Goal: Check status: Check status

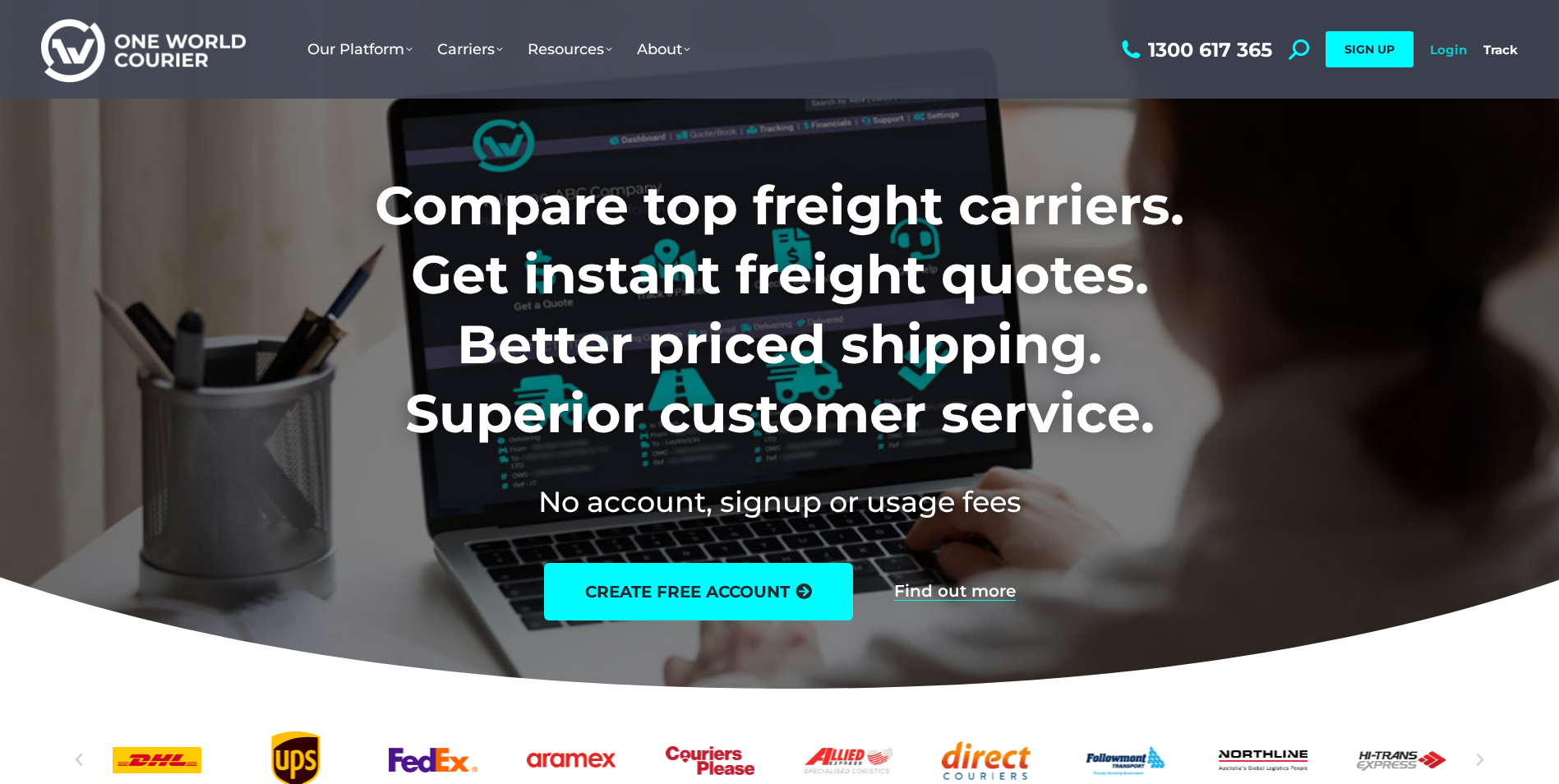
click at [1450, 54] on link "Login" at bounding box center [1448, 49] width 37 height 15
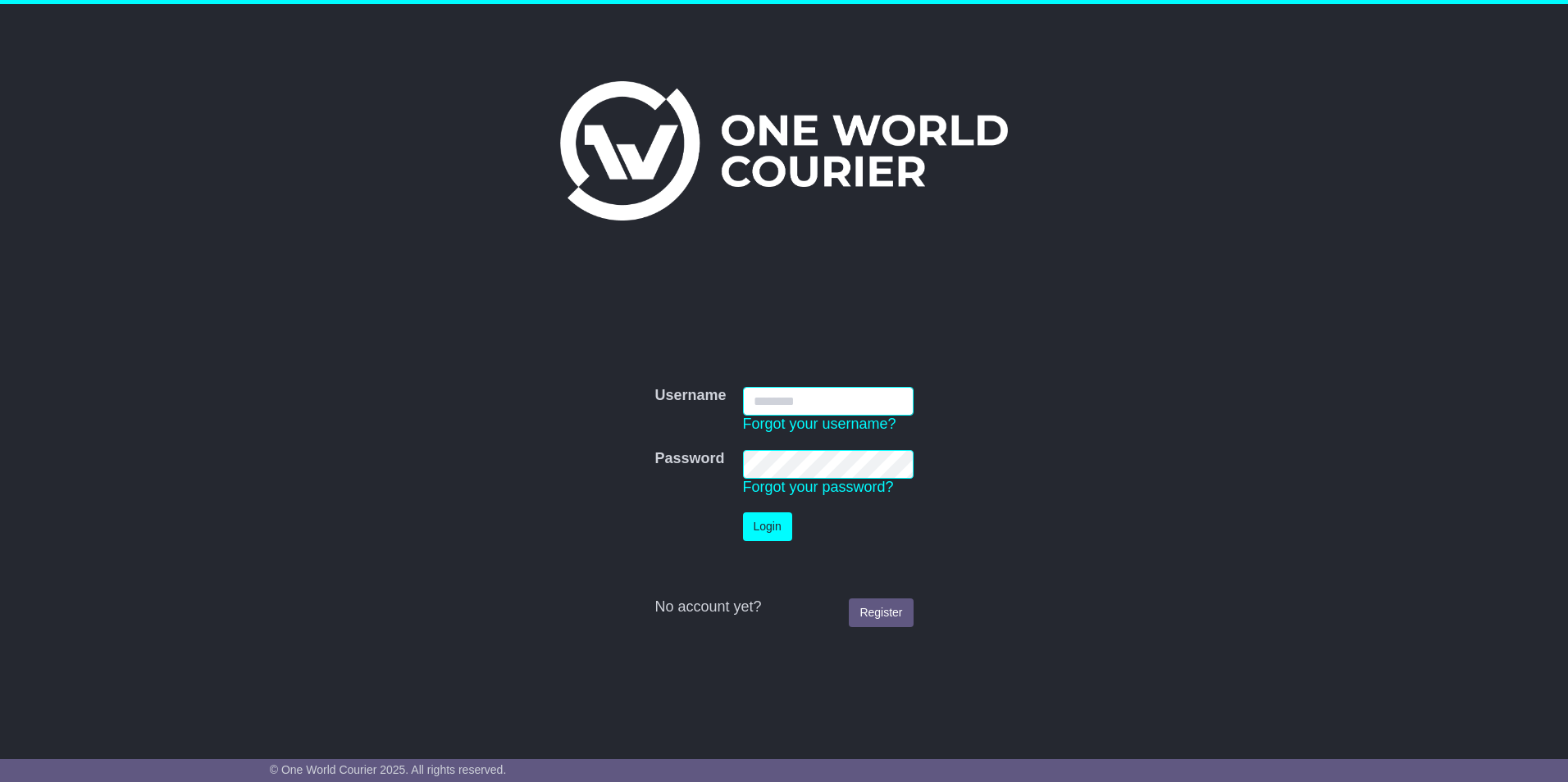
type input "**********"
click at [756, 525] on button "Login" at bounding box center [768, 527] width 49 height 29
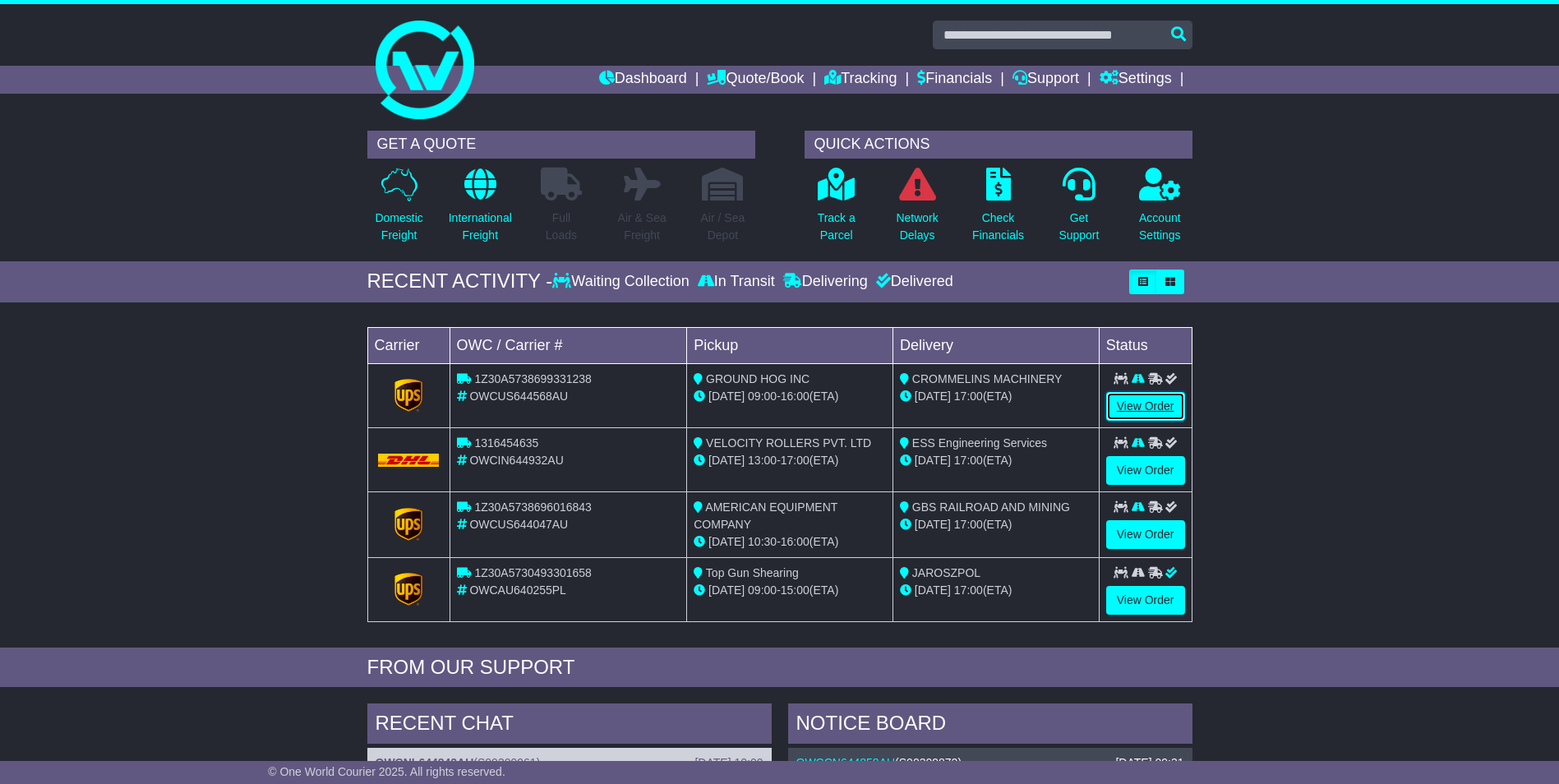
click at [1147, 408] on link "View Order" at bounding box center [1145, 407] width 79 height 29
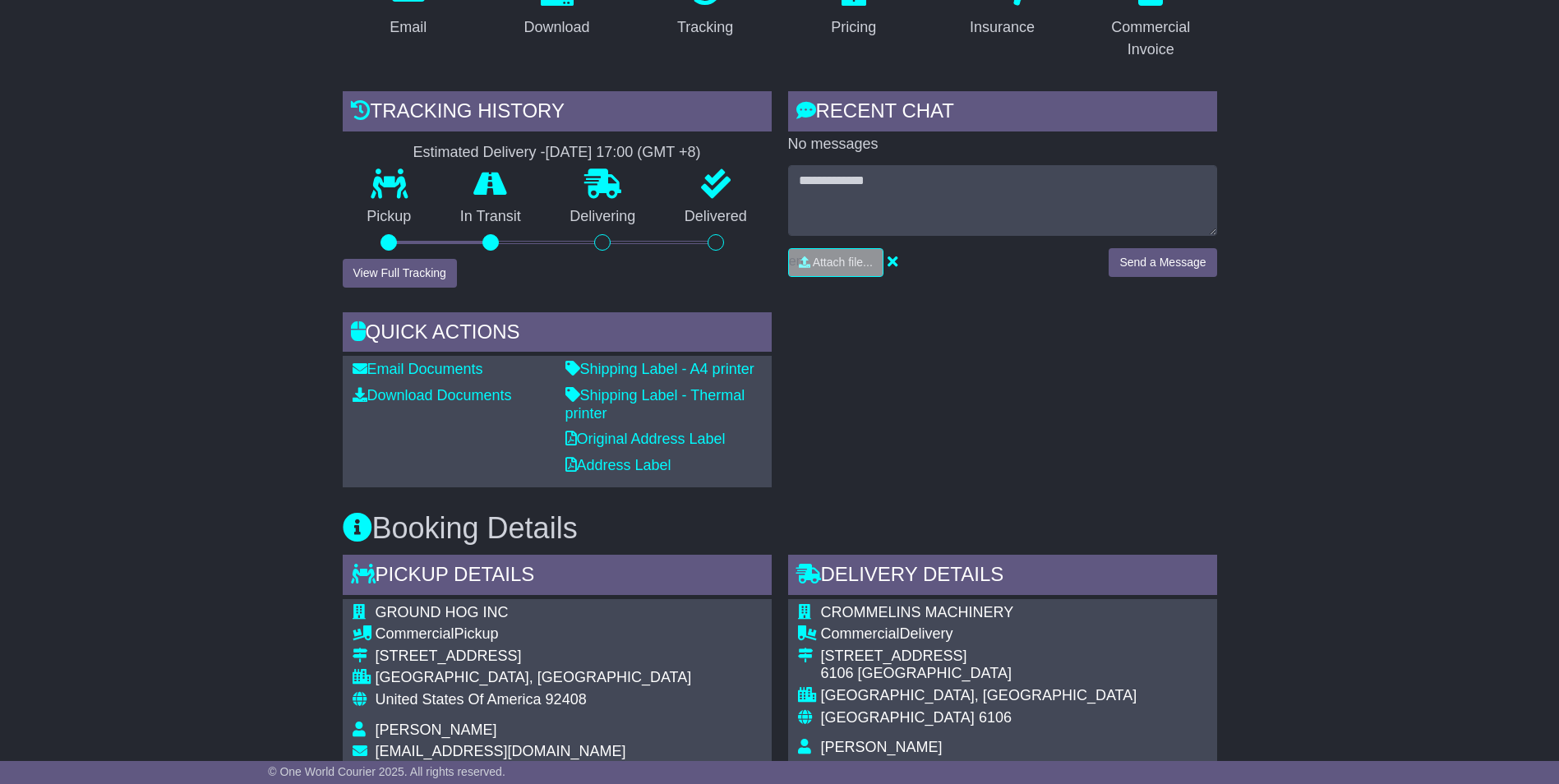
scroll to position [311, 0]
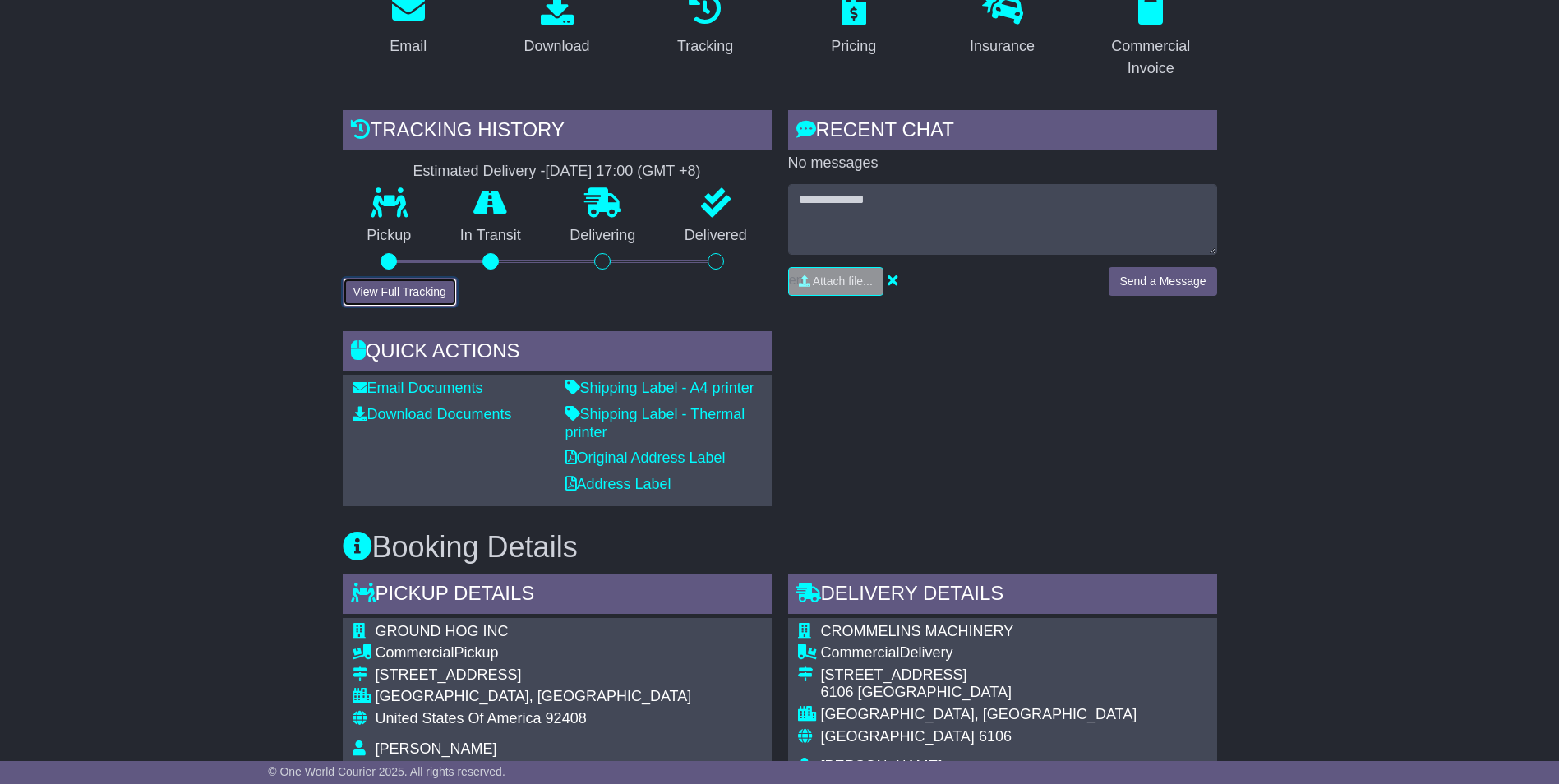
click at [417, 292] on button "View Full Tracking" at bounding box center [400, 292] width 114 height 29
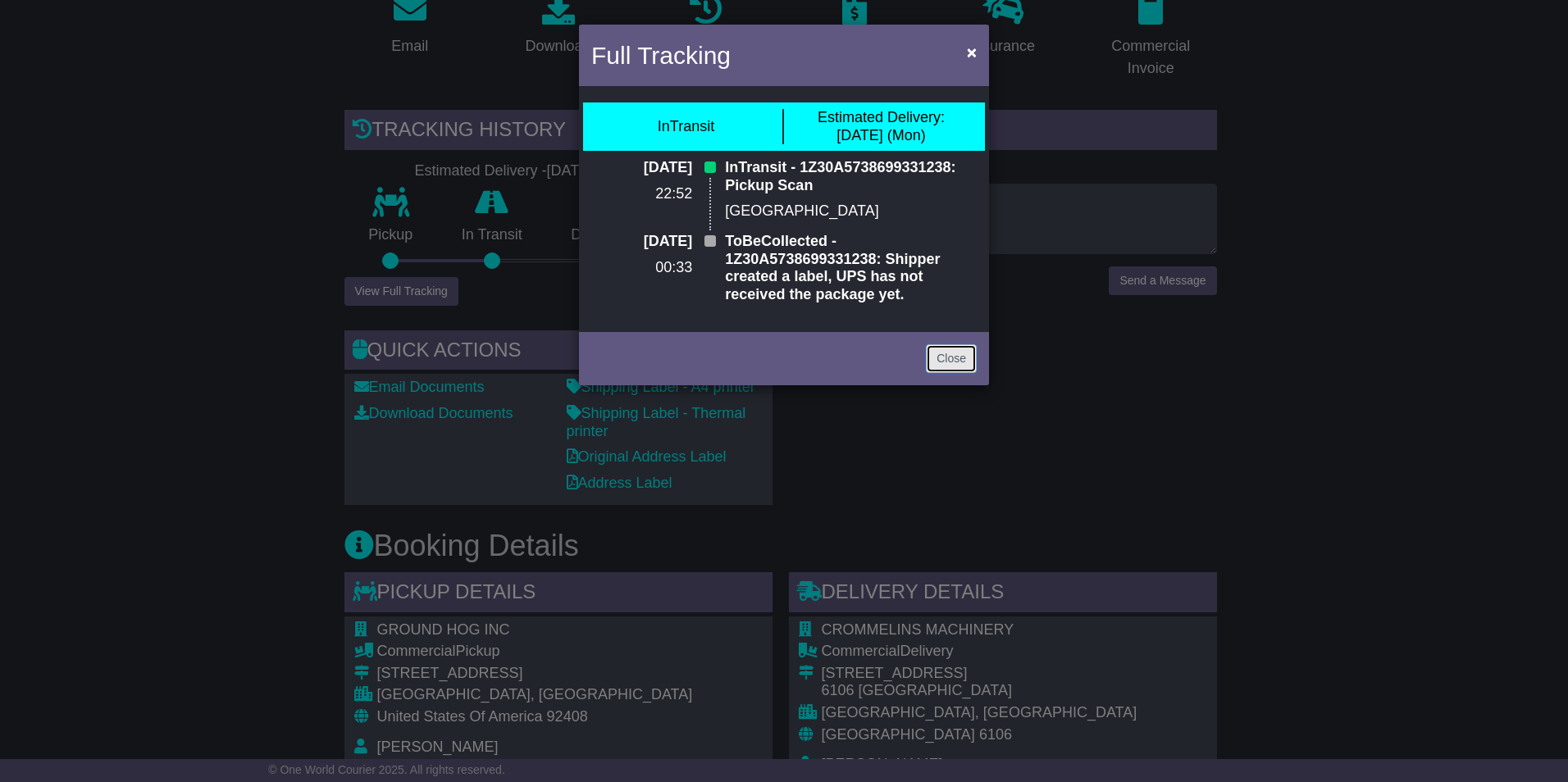
click at [948, 357] on link "Close" at bounding box center [951, 358] width 51 height 29
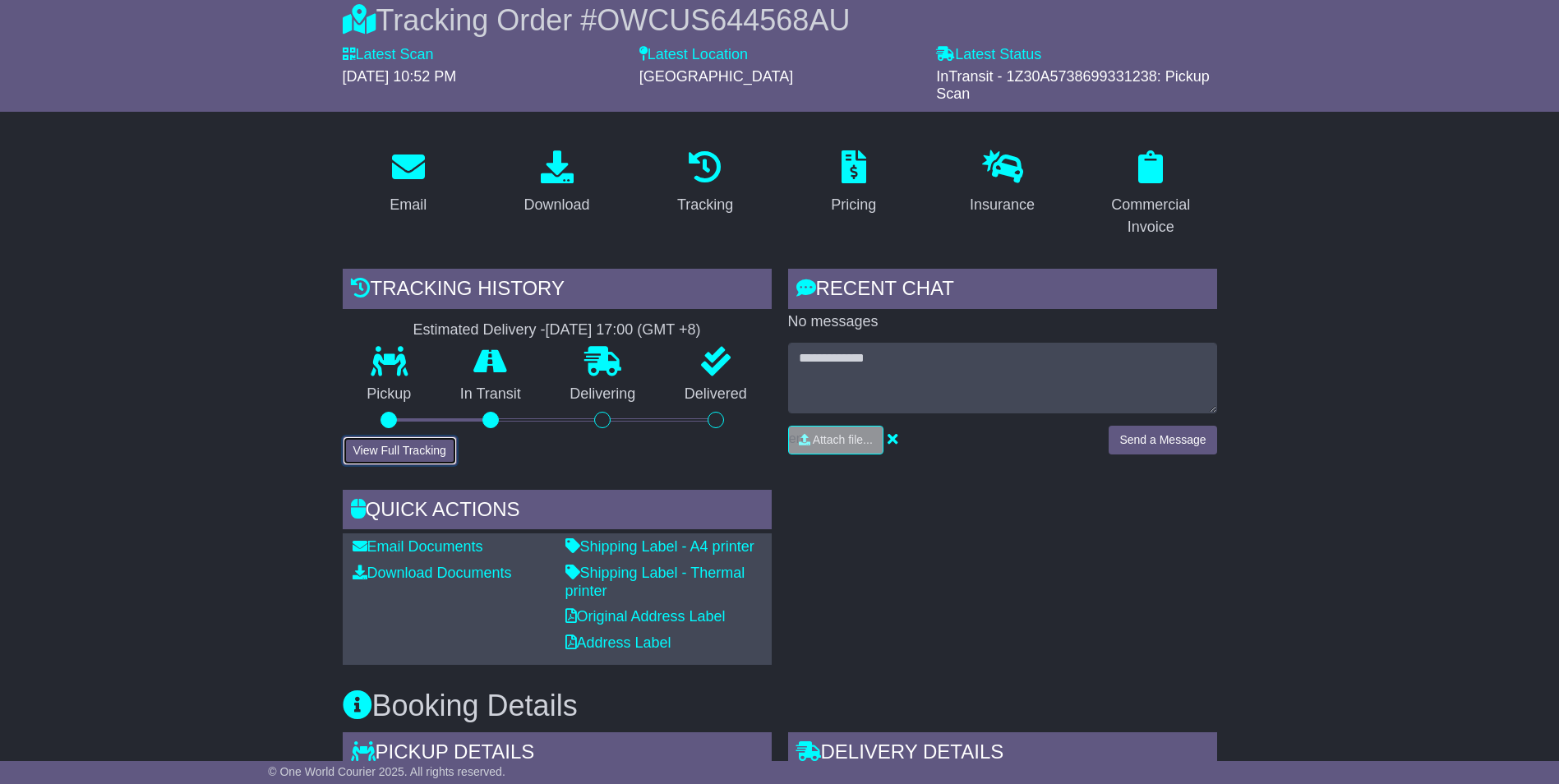
scroll to position [0, 0]
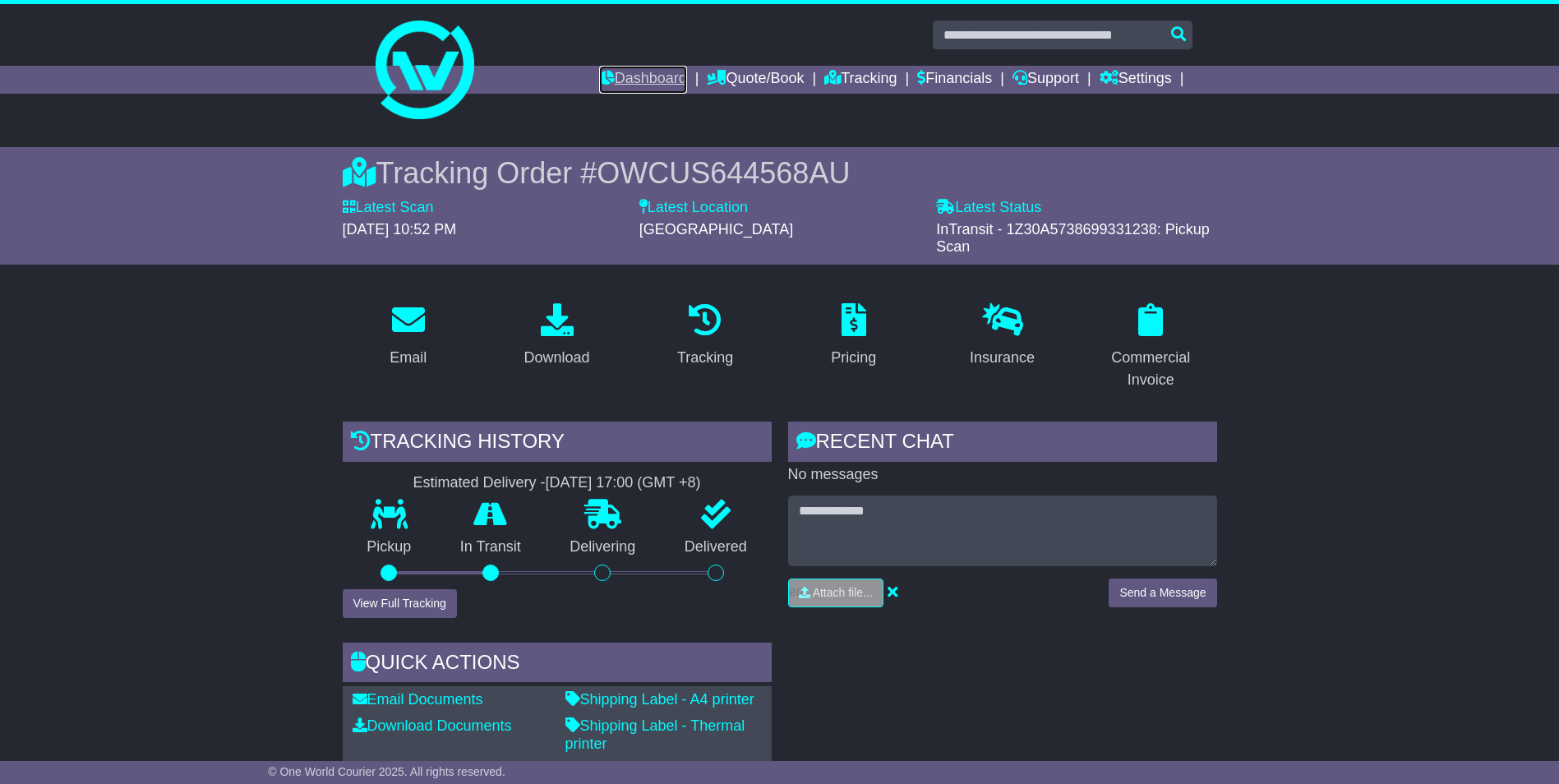
click at [640, 81] on link "Dashboard" at bounding box center [642, 79] width 88 height 28
